Goal: Register for event/course

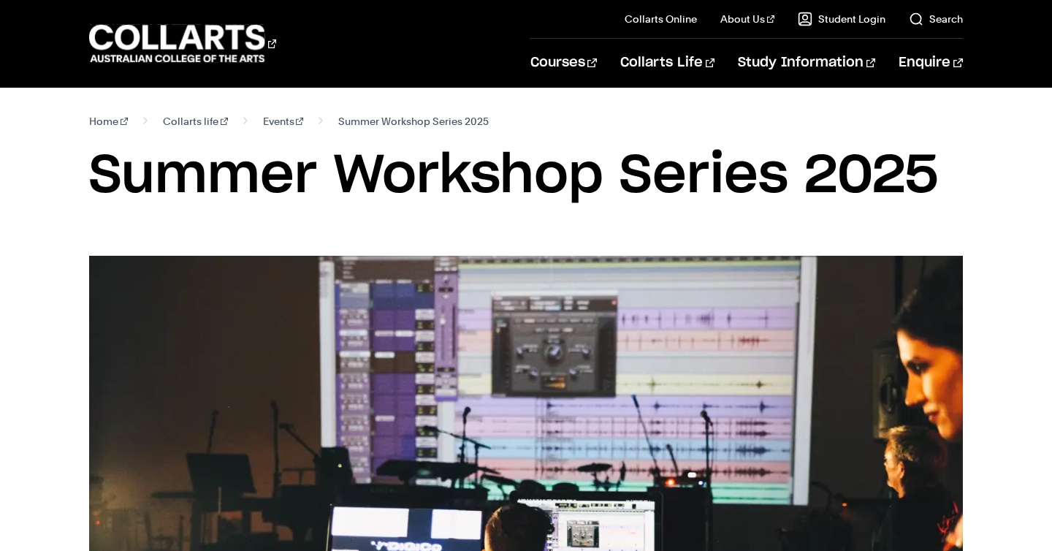
drag, startPoint x: 90, startPoint y: 149, endPoint x: 939, endPoint y: 164, distance: 849.7
click at [939, 164] on h1 "Summer Workshop Series 2025" at bounding box center [525, 176] width 873 height 66
copy h1 "Summer Workshop Series 2025"
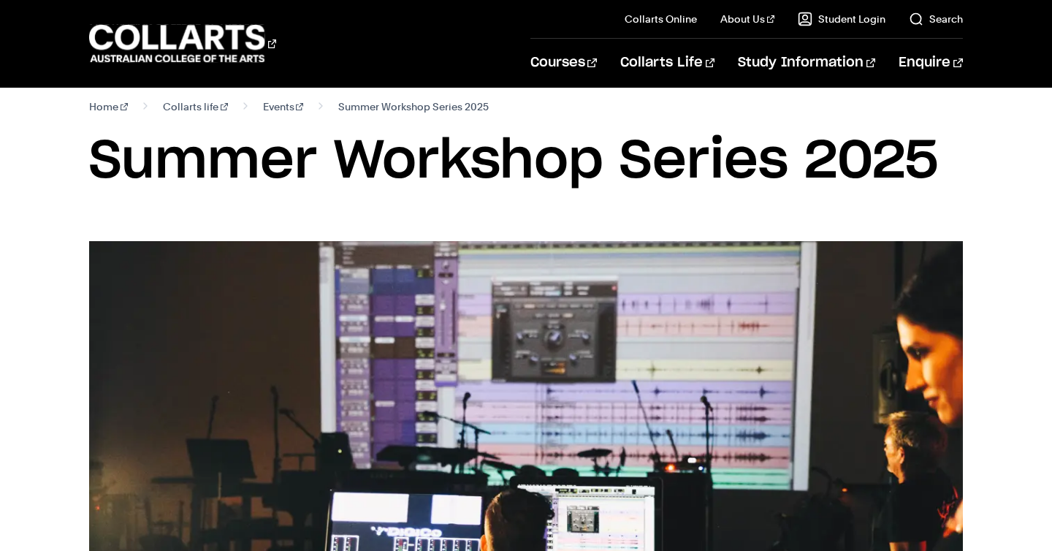
scroll to position [17, 0]
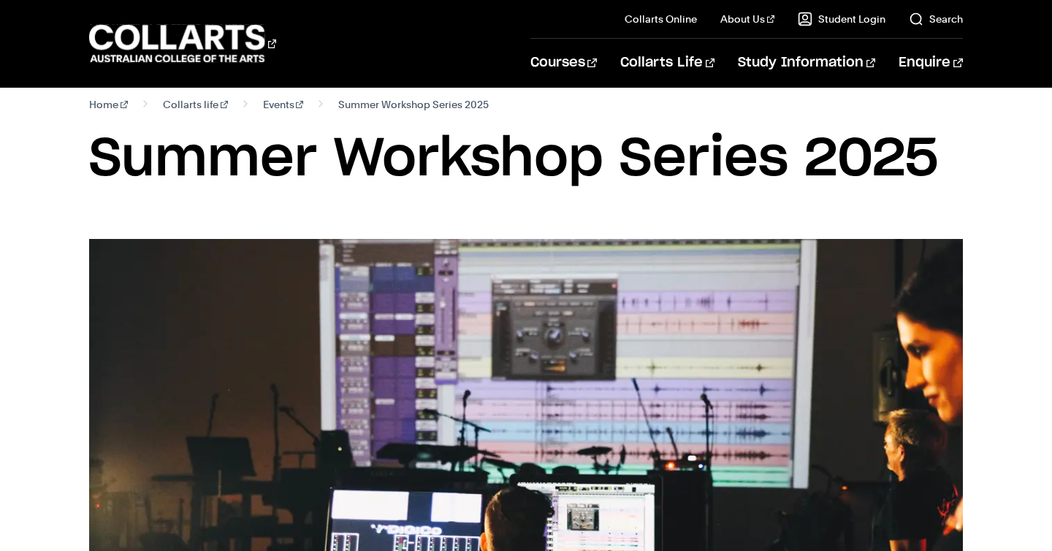
click at [275, 243] on img at bounding box center [525, 474] width 873 height 471
click at [338, 224] on section "Home Collarts life Events Summer Workshop Series 2025 Summer Workshop Series 20…" at bounding box center [525, 155] width 873 height 168
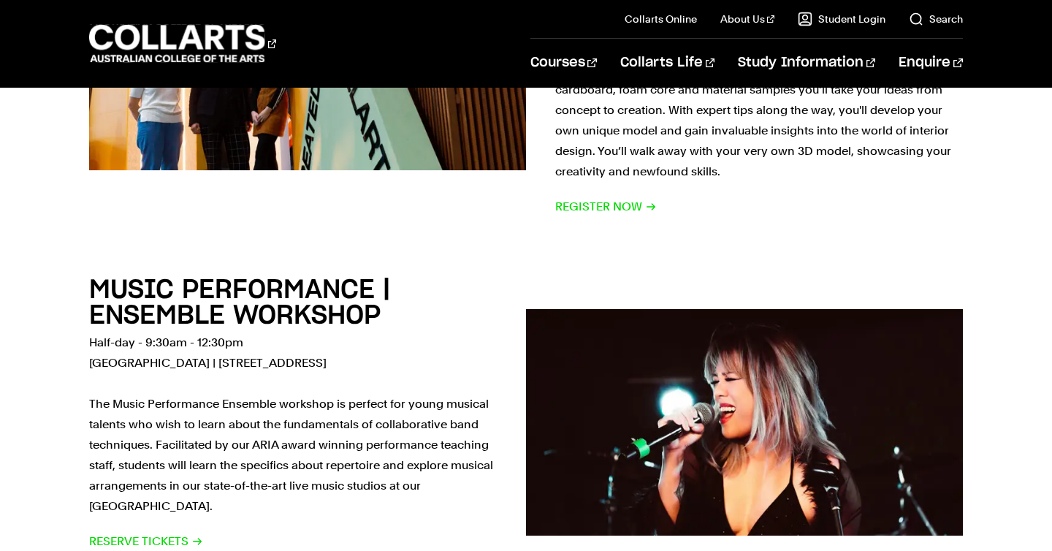
scroll to position [3881, 0]
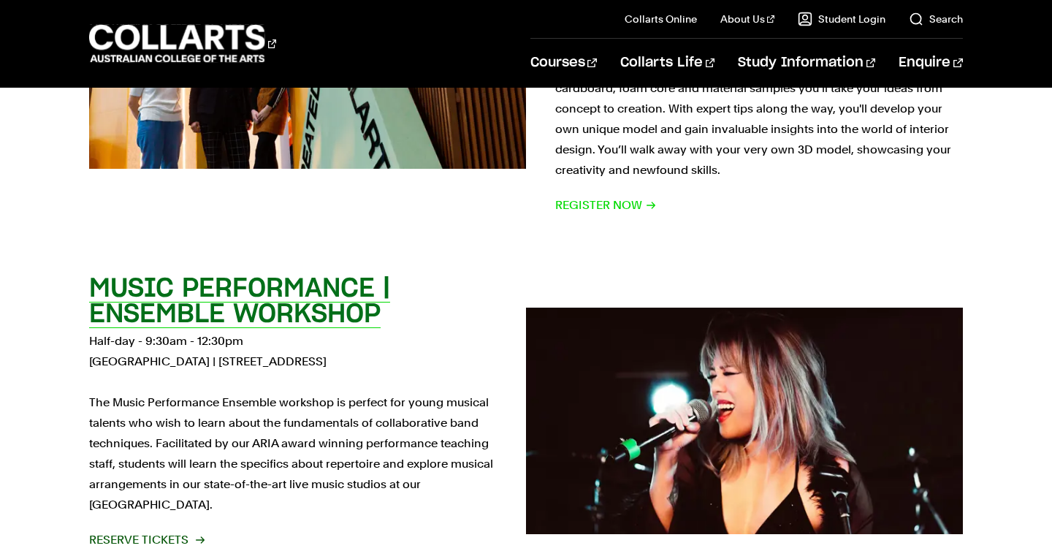
click at [233, 275] on h2 "MUSIC PERFORMANCE | ENSEMBLE WORKSHOP" at bounding box center [239, 301] width 301 height 52
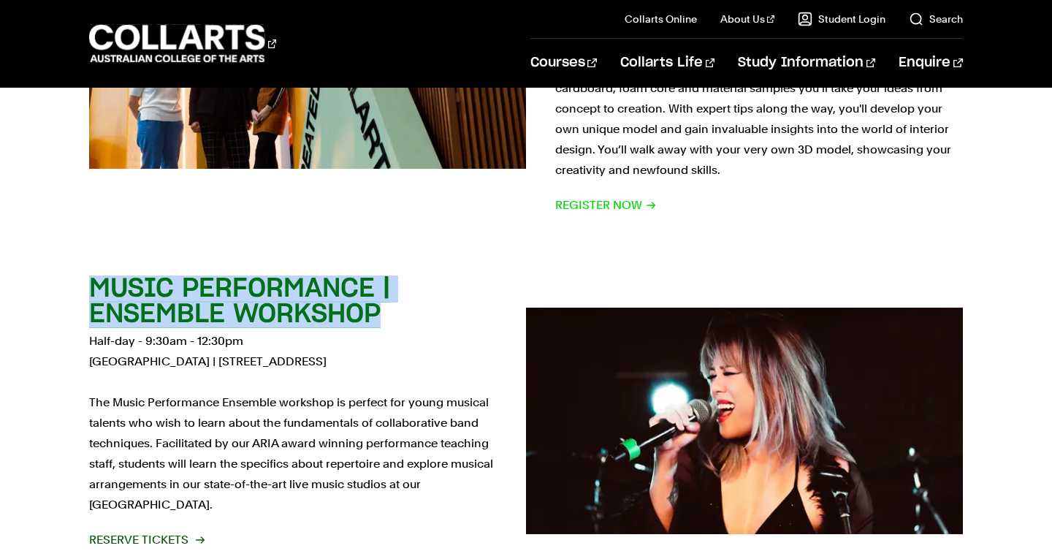
drag, startPoint x: 66, startPoint y: 193, endPoint x: 412, endPoint y: 232, distance: 347.7
click at [410, 253] on div "MUSIC PERFORMANCE | ENSEMBLE WORKSHOP Half-day - 9:30am - 12:30pm [GEOGRAPHIC_D…" at bounding box center [526, 420] width 1052 height 335
copy h2 "MUSIC PERFORMANCE | ENSEMBLE WORKSHOP"
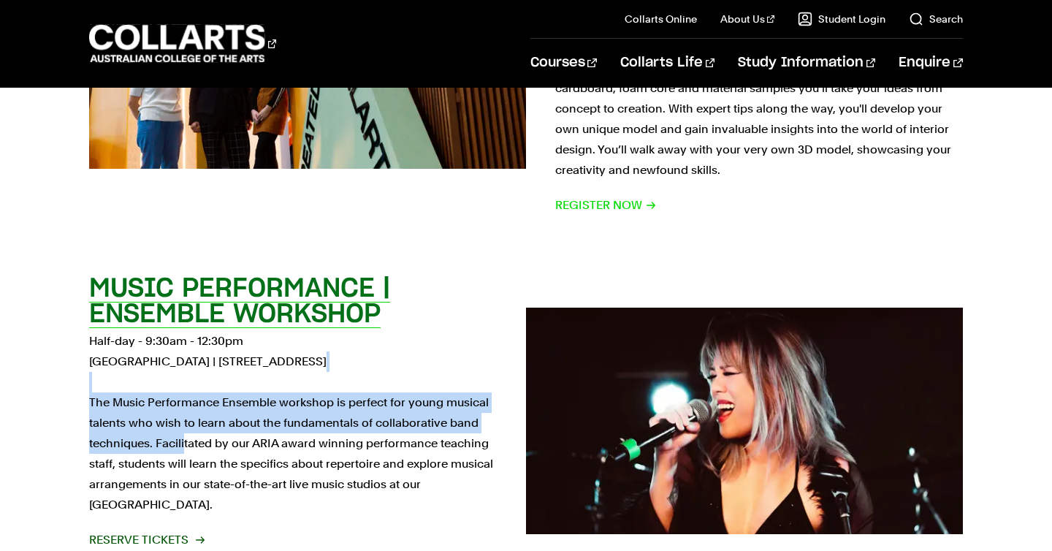
drag, startPoint x: 73, startPoint y: 305, endPoint x: 182, endPoint y: 356, distance: 120.3
click at [183, 356] on div "MUSIC PERFORMANCE | ENSEMBLE WORKSHOP Half-day - 9:30am - 12:30pm [GEOGRAPHIC_D…" at bounding box center [526, 420] width 1052 height 335
click at [197, 332] on p "Half-day - 9:30am - 12:30pm [GEOGRAPHIC_DATA] | [STREET_ADDRESS][PERSON_NAME] T…" at bounding box center [293, 423] width 408 height 184
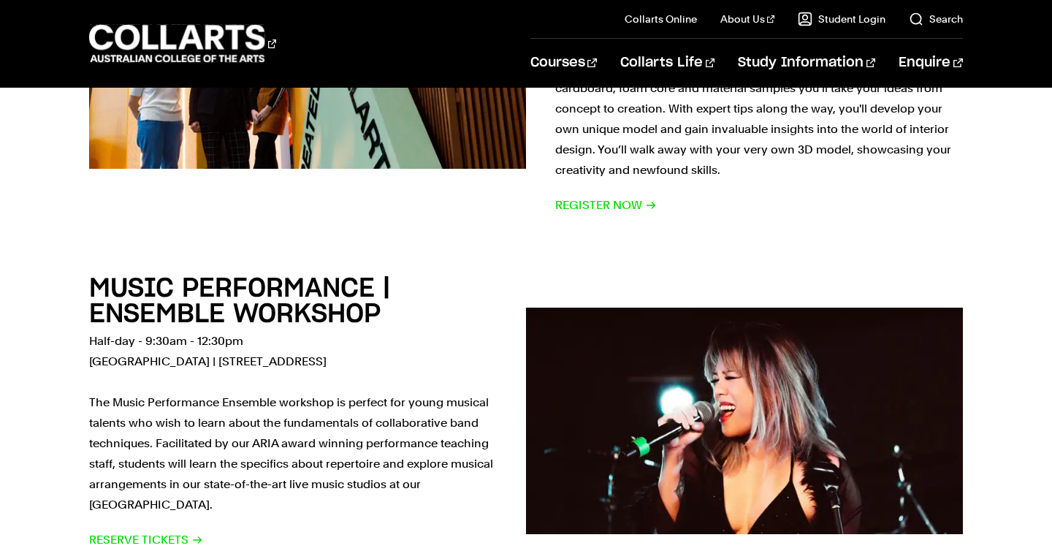
click at [4, 427] on div "MUSIC PERFORMANCE | ENSEMBLE WORKSHOP Half-day - 9:30am - 12:30pm [GEOGRAPHIC_D…" at bounding box center [526, 420] width 1052 height 335
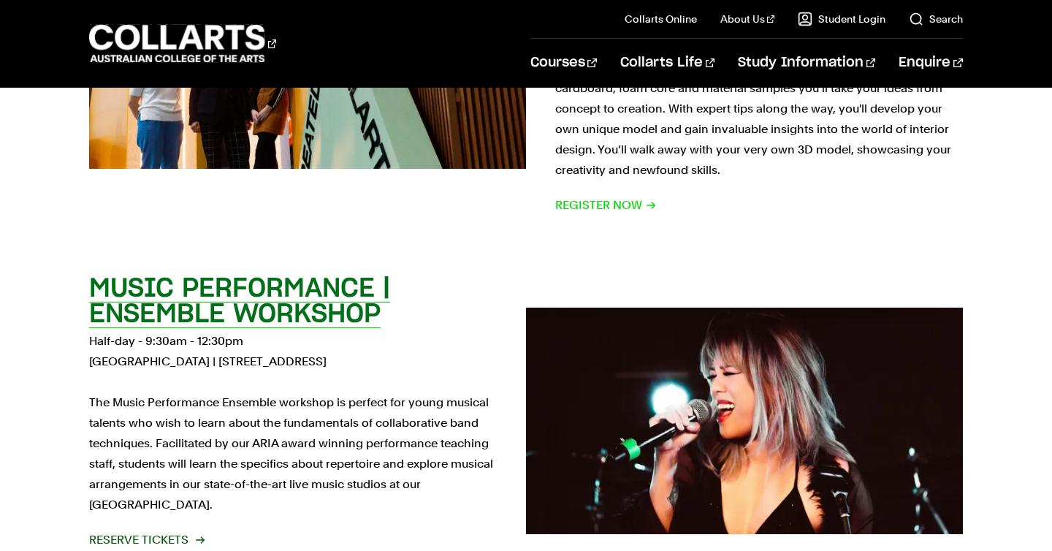
click at [229, 356] on p "Half-day - 9:30am - 12:30pm [GEOGRAPHIC_DATA] | [STREET_ADDRESS][PERSON_NAME] T…" at bounding box center [293, 423] width 408 height 184
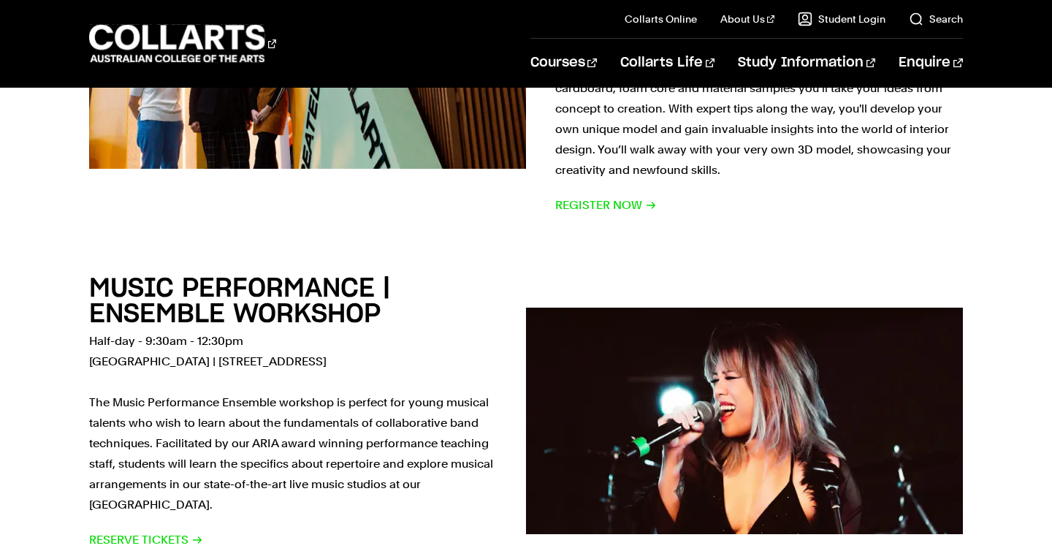
click at [20, 425] on div "MUSIC PERFORMANCE | ENSEMBLE WORKSHOP Half-day - 9:30am - 12:30pm [GEOGRAPHIC_D…" at bounding box center [526, 420] width 1052 height 335
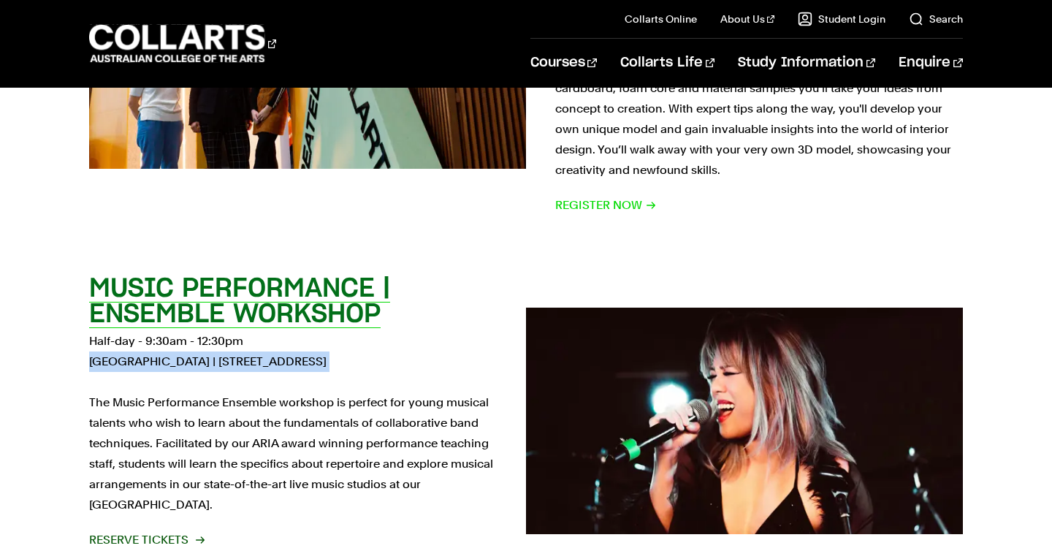
drag, startPoint x: 77, startPoint y: 276, endPoint x: 404, endPoint y: 284, distance: 326.6
click at [405, 285] on div "MUSIC PERFORMANCE | ENSEMBLE WORKSHOP Half-day - 9:30am - 12:30pm [GEOGRAPHIC_D…" at bounding box center [526, 420] width 1052 height 335
copy p "[GEOGRAPHIC_DATA] | [STREET_ADDRESS]"
click at [234, 331] on p "Half-day - 9:30am - 12:30pm [GEOGRAPHIC_DATA] | [STREET_ADDRESS][PERSON_NAME] T…" at bounding box center [293, 423] width 408 height 184
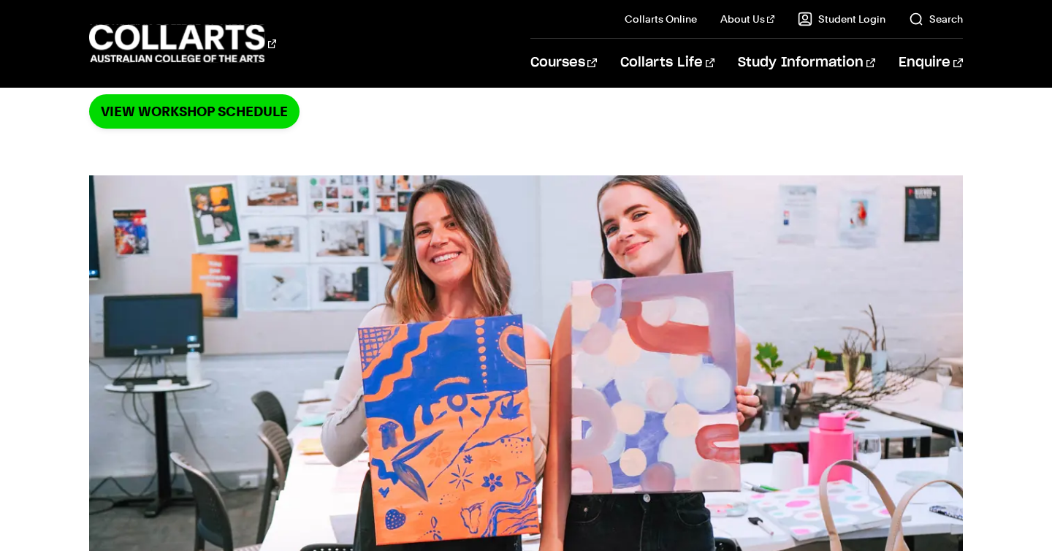
scroll to position [296, 0]
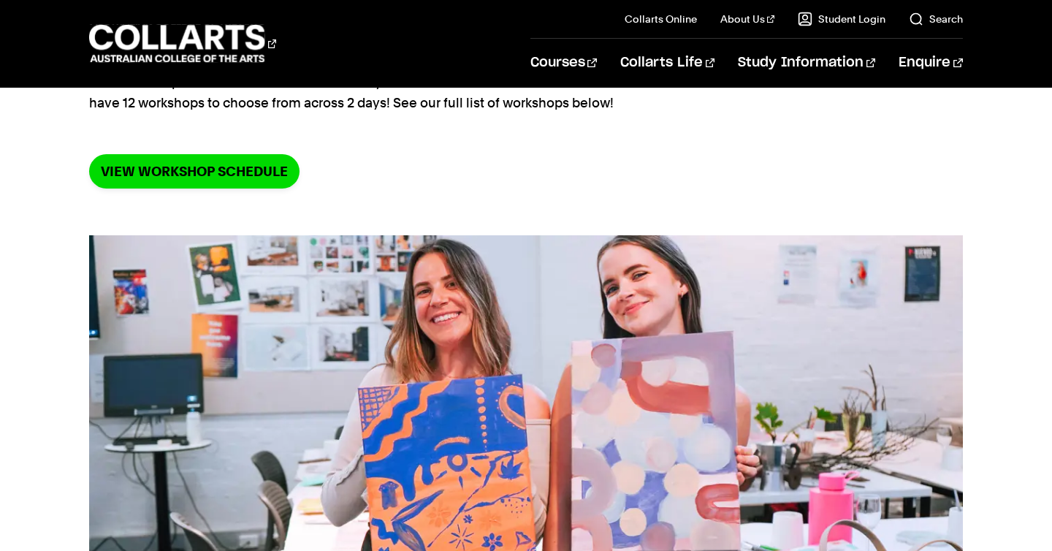
click at [228, 148] on section "Home School holiday workshops School Holiday Workshops: Winter Workshop Series …" at bounding box center [525, 13] width 873 height 443
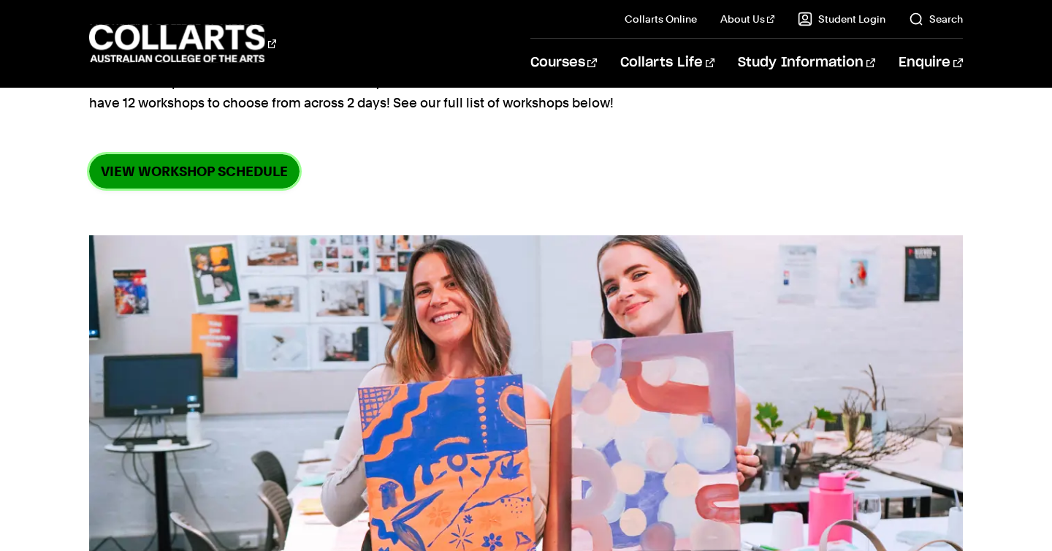
click at [228, 160] on link "VIEW WORKSHOP SCHEDULE" at bounding box center [194, 171] width 210 height 34
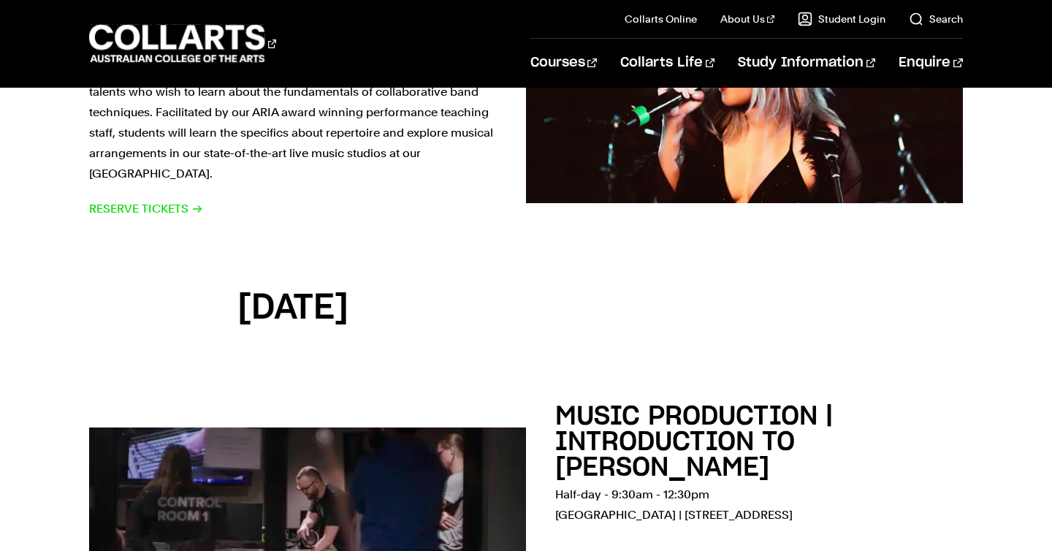
scroll to position [4166, 0]
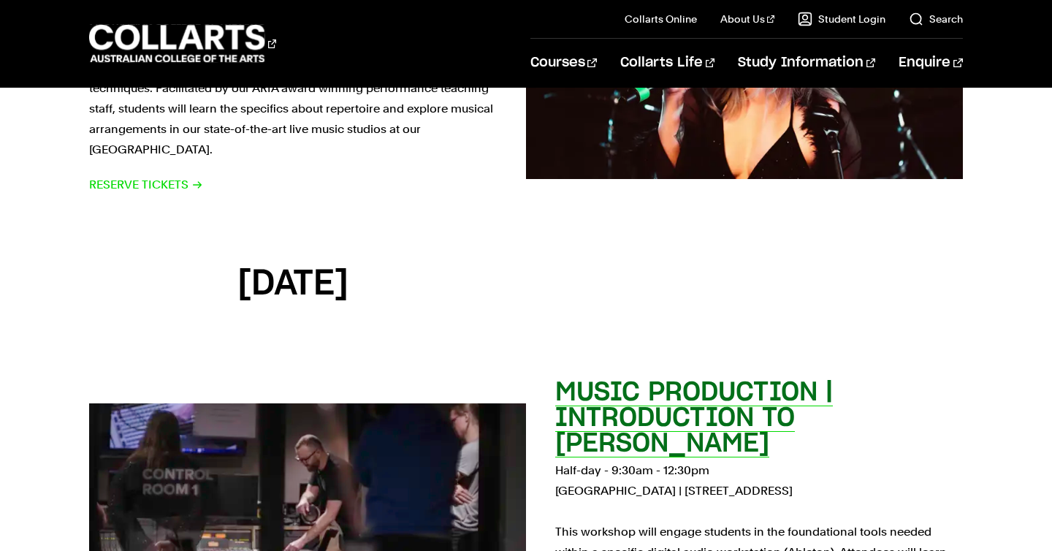
click at [695, 379] on h2 "MUSIC PRODUCTION | INTRODUCTION TO ABLETON" at bounding box center [694, 417] width 278 height 77
